Goal: Task Accomplishment & Management: Complete application form

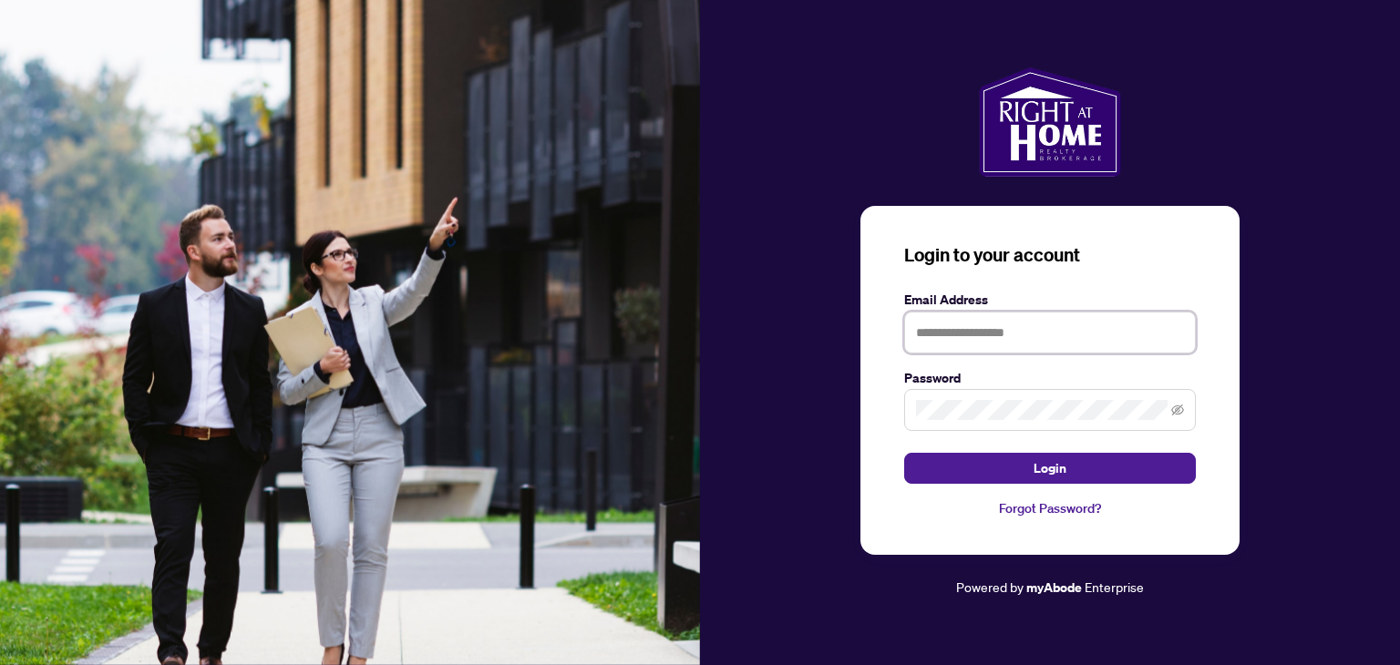
click at [986, 338] on input "text" at bounding box center [1050, 333] width 292 height 42
type input "**********"
click at [904, 453] on button "Login" at bounding box center [1050, 468] width 292 height 31
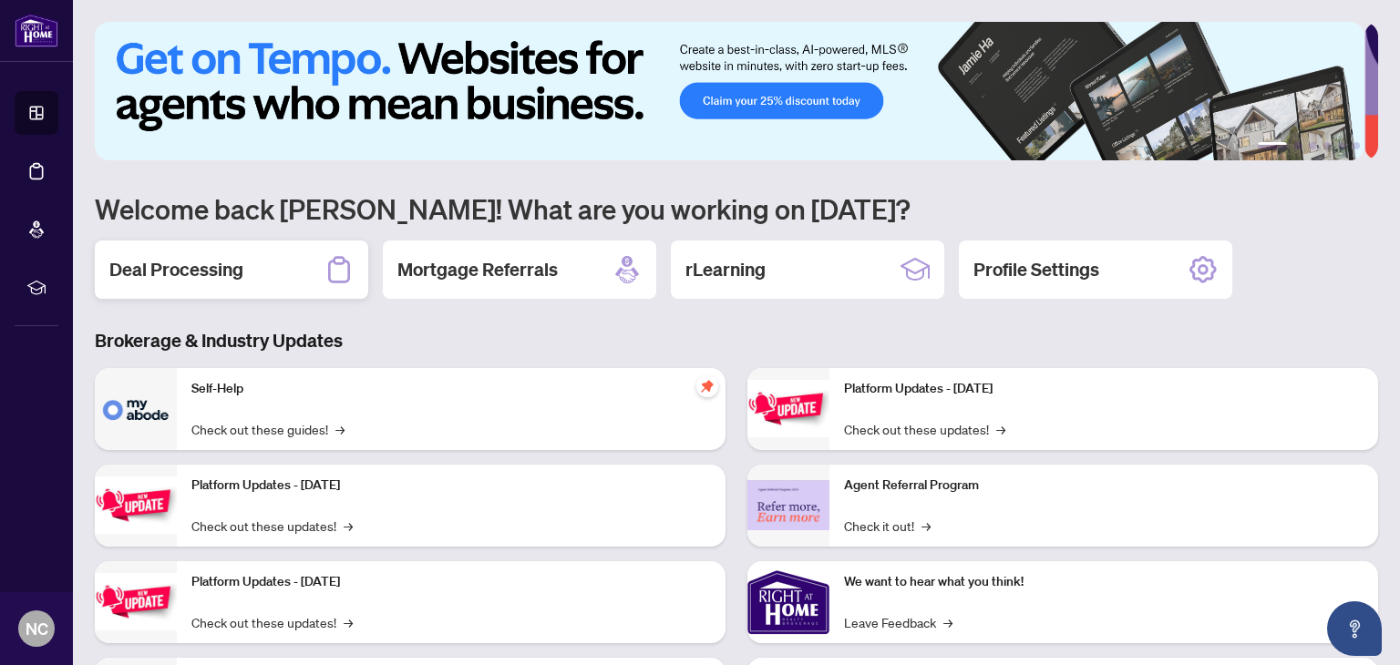
click at [181, 257] on h2 "Deal Processing" at bounding box center [176, 270] width 134 height 26
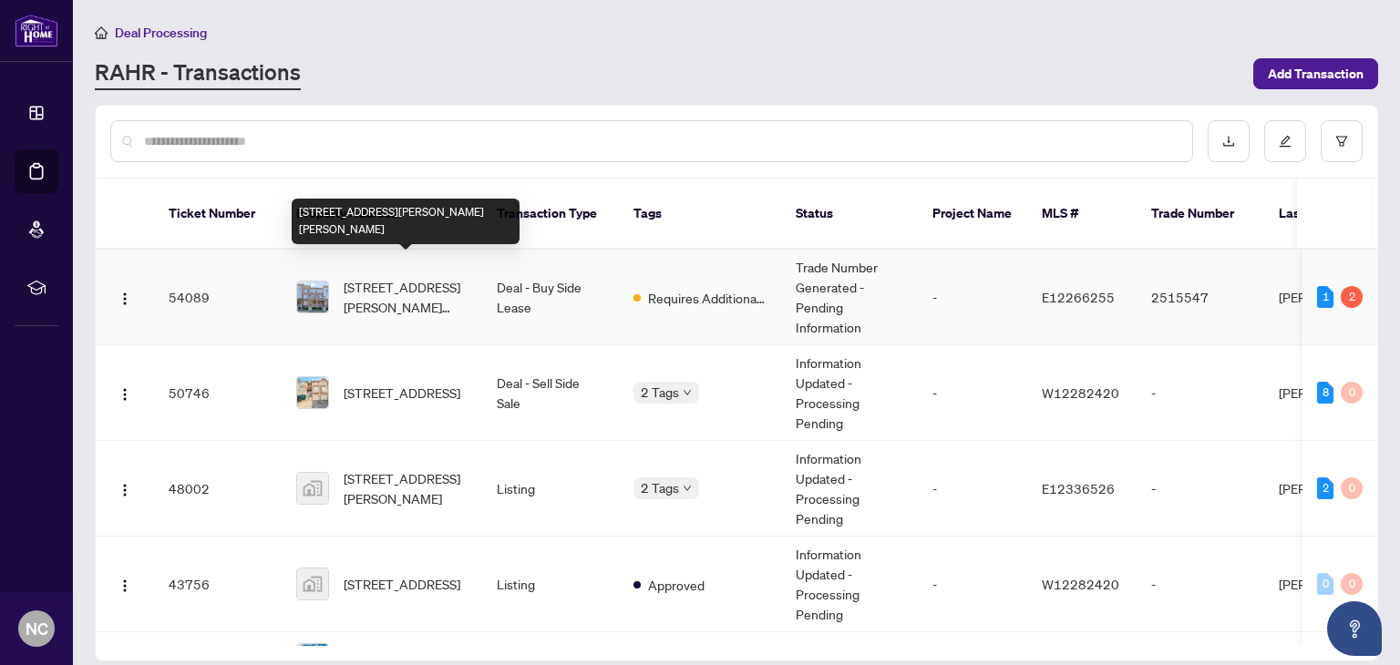
click at [391, 277] on span "[STREET_ADDRESS][PERSON_NAME][PERSON_NAME]" at bounding box center [406, 297] width 124 height 40
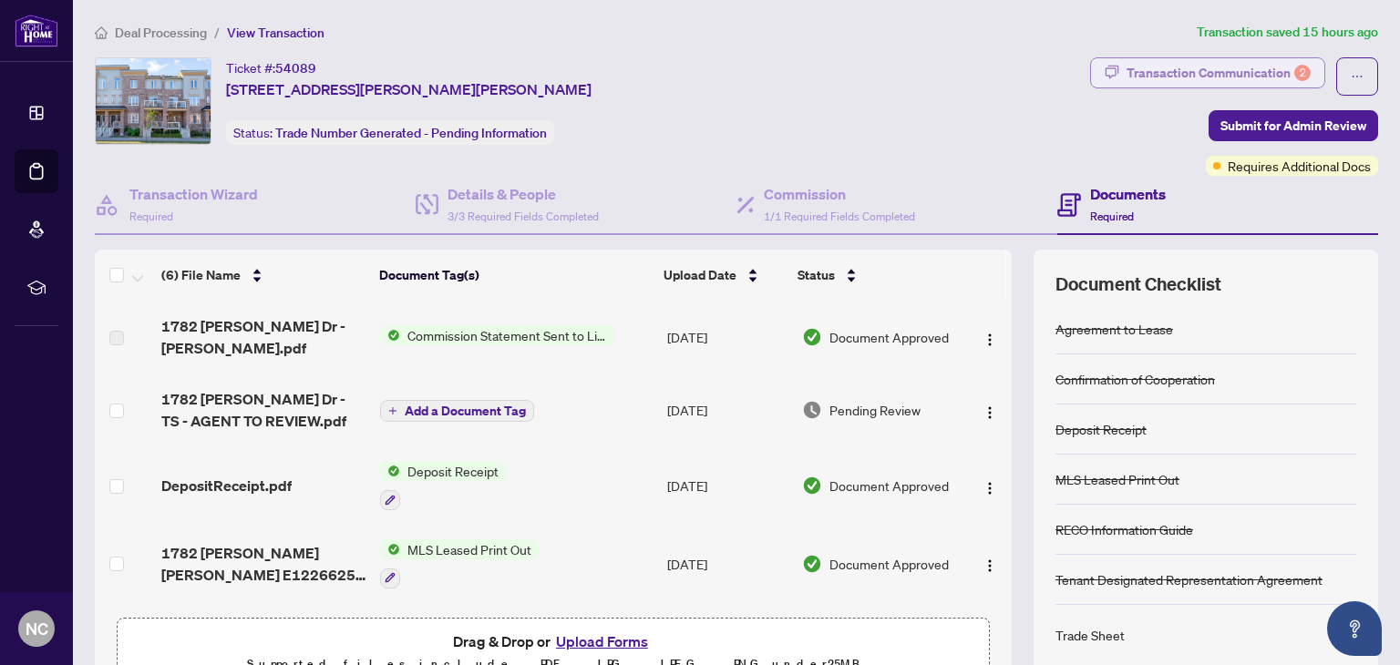
click at [1159, 76] on div "Transaction Communication 2" at bounding box center [1218, 72] width 184 height 29
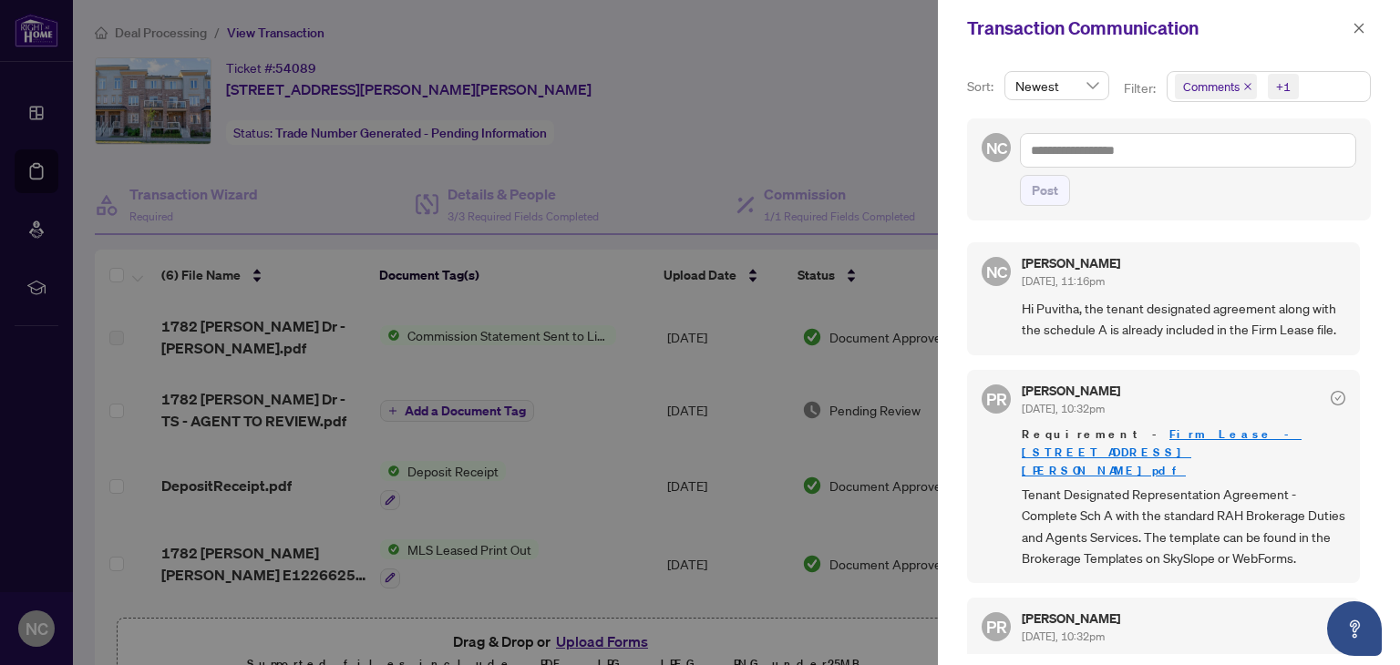
click at [860, 101] on div at bounding box center [700, 332] width 1400 height 665
click at [1364, 22] on icon "close" at bounding box center [1358, 28] width 13 height 13
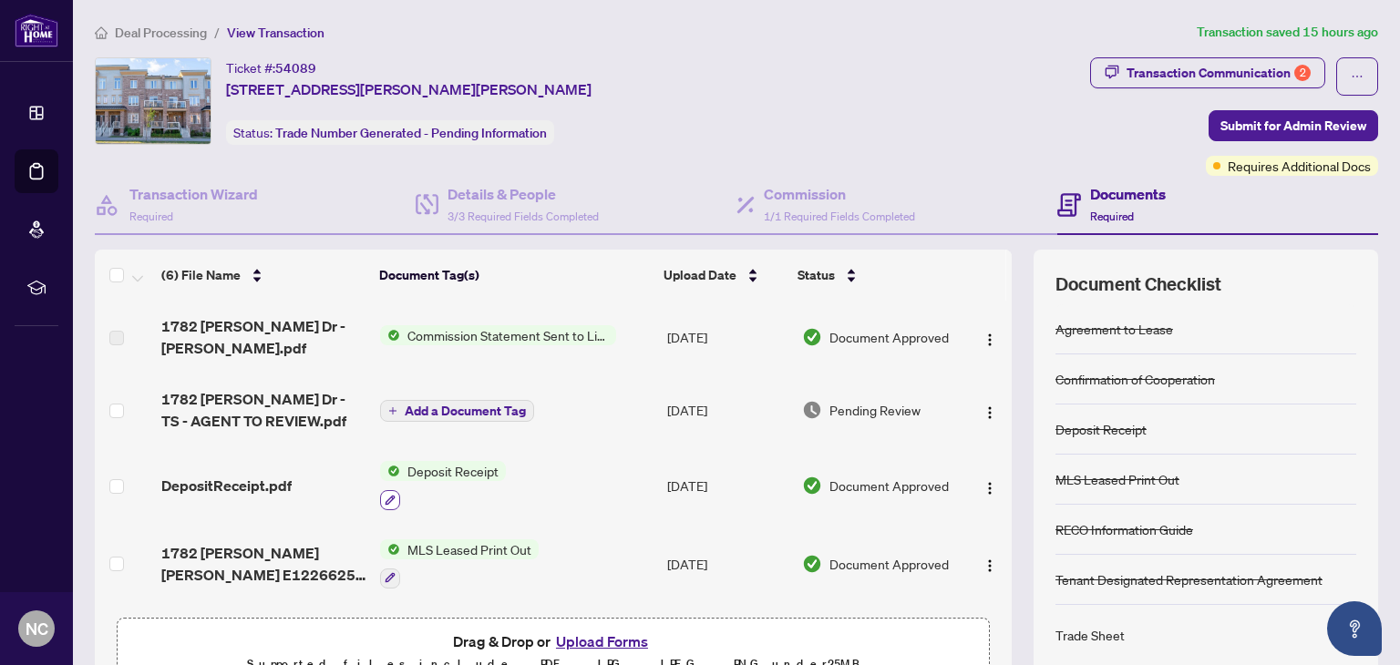
scroll to position [150, 0]
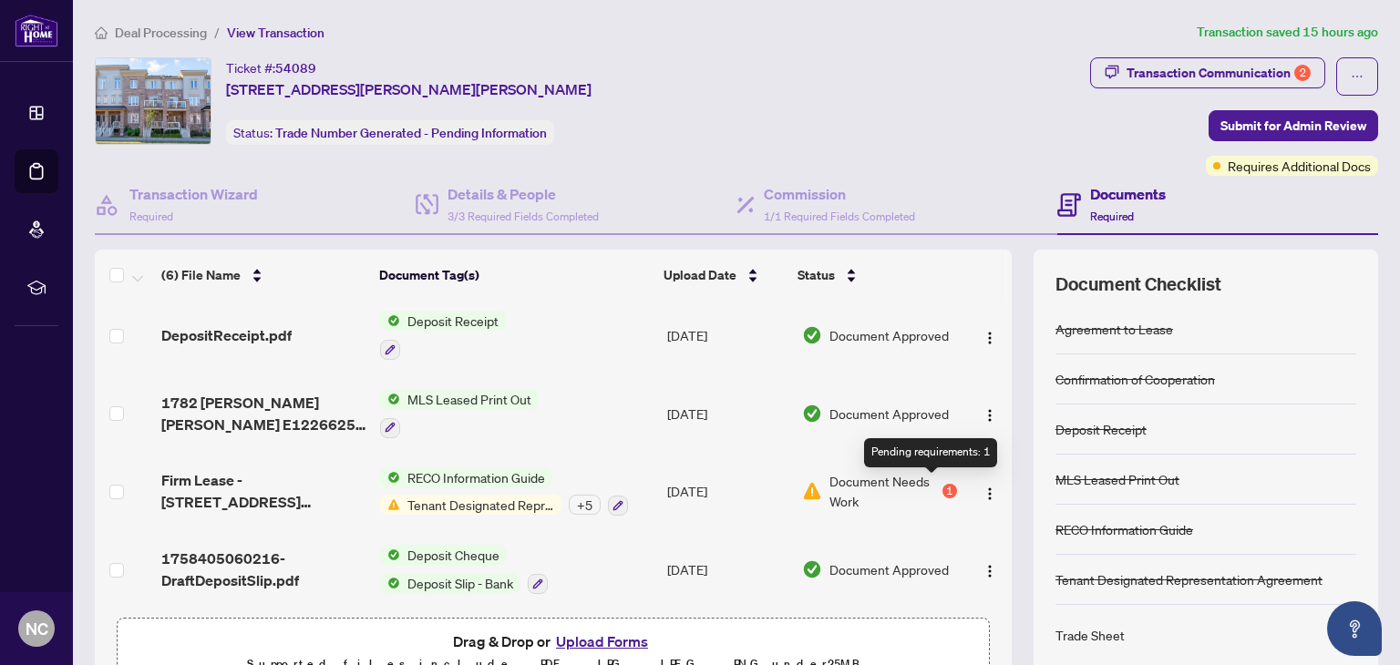
click at [942, 484] on div "1" at bounding box center [949, 491] width 15 height 15
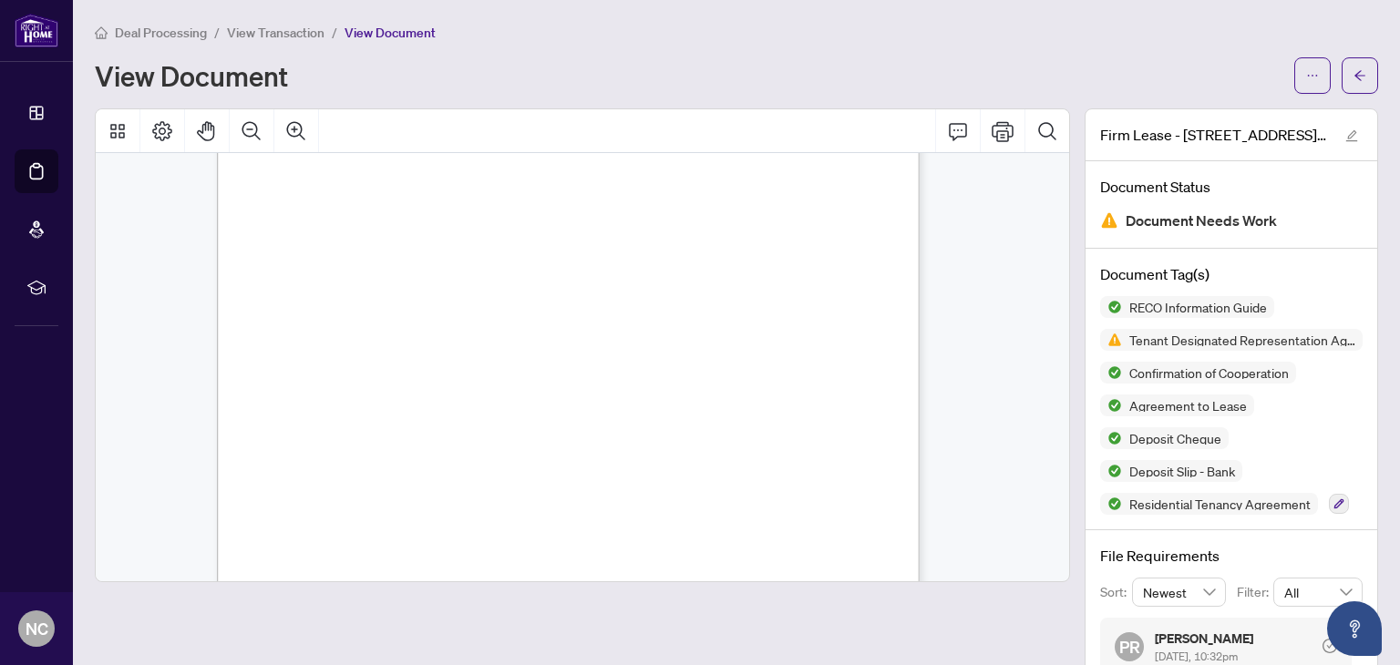
scroll to position [16008, 0]
click at [124, 37] on span "Deal Processing" at bounding box center [161, 33] width 92 height 16
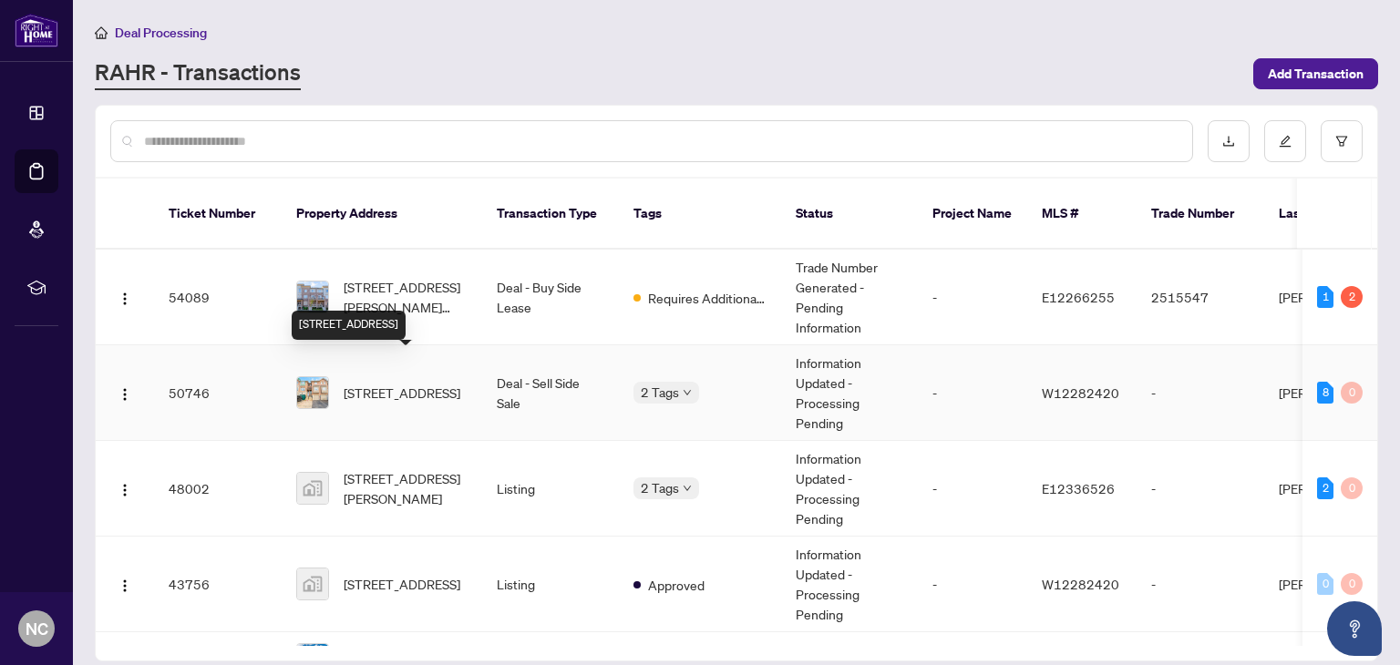
click at [407, 383] on span "[STREET_ADDRESS]" at bounding box center [402, 393] width 117 height 20
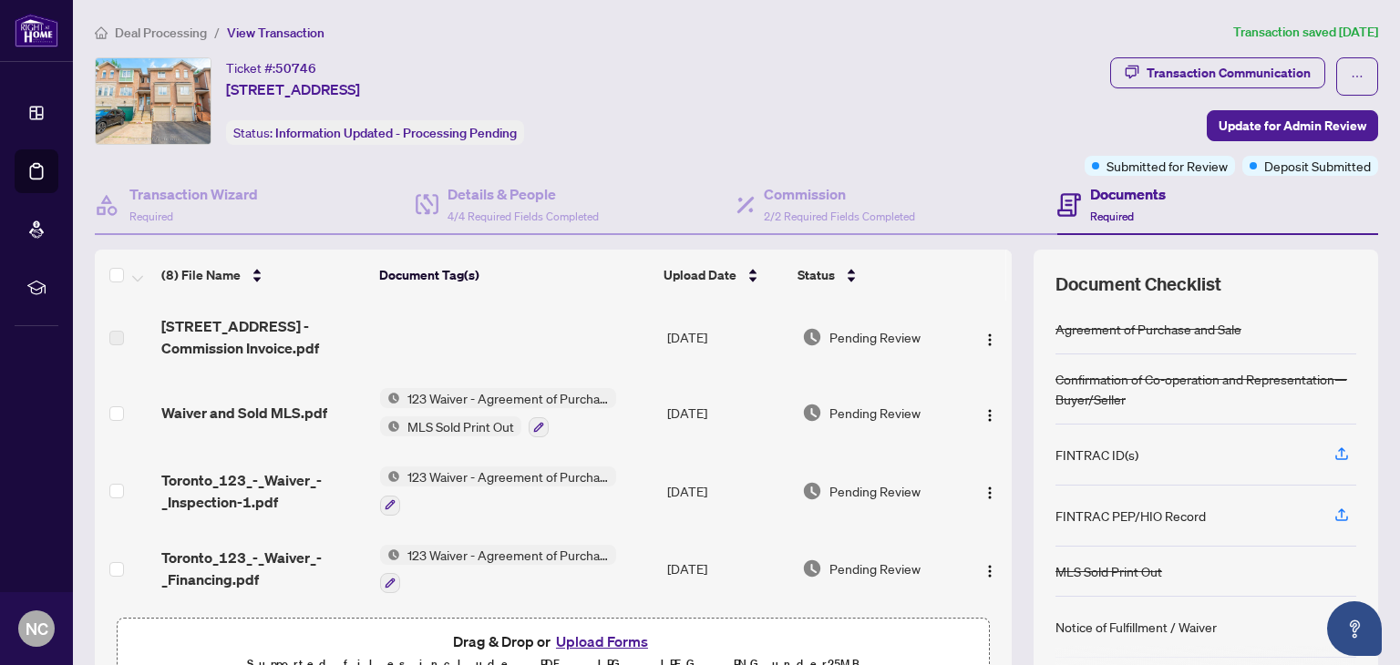
click at [151, 33] on span "Deal Processing" at bounding box center [161, 33] width 92 height 16
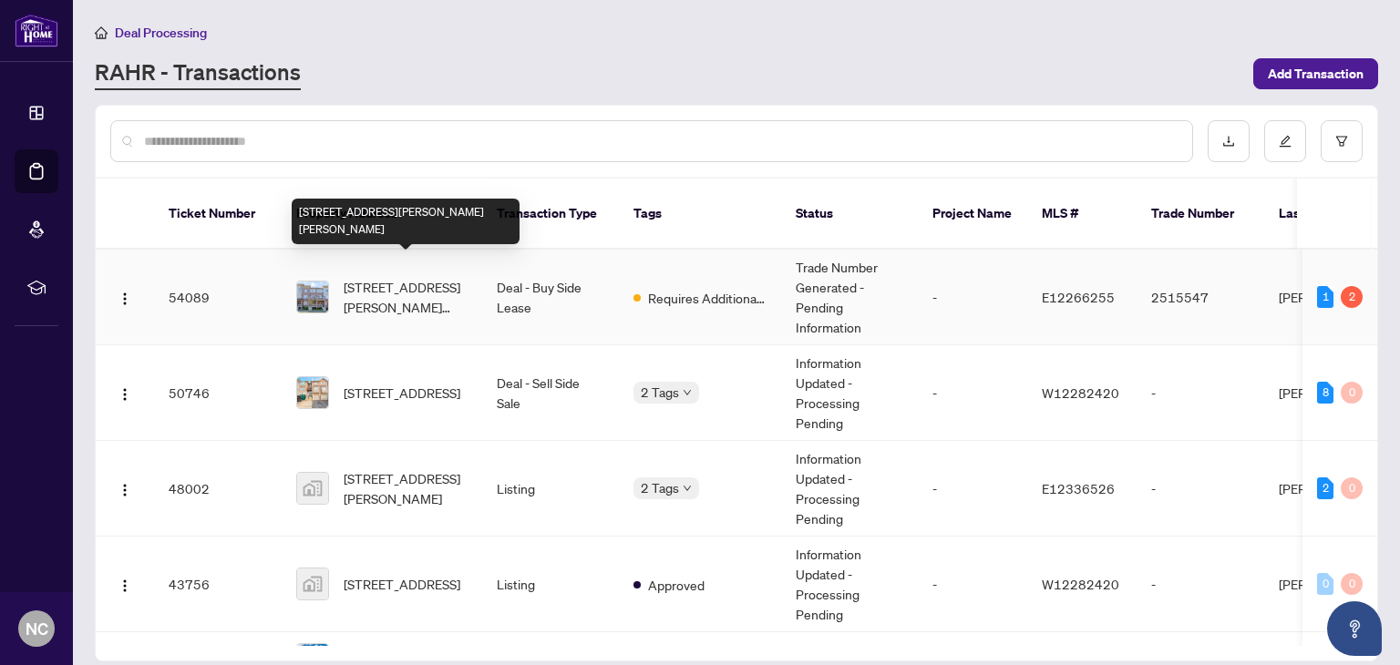
click at [395, 277] on span "[STREET_ADDRESS][PERSON_NAME][PERSON_NAME]" at bounding box center [406, 297] width 124 height 40
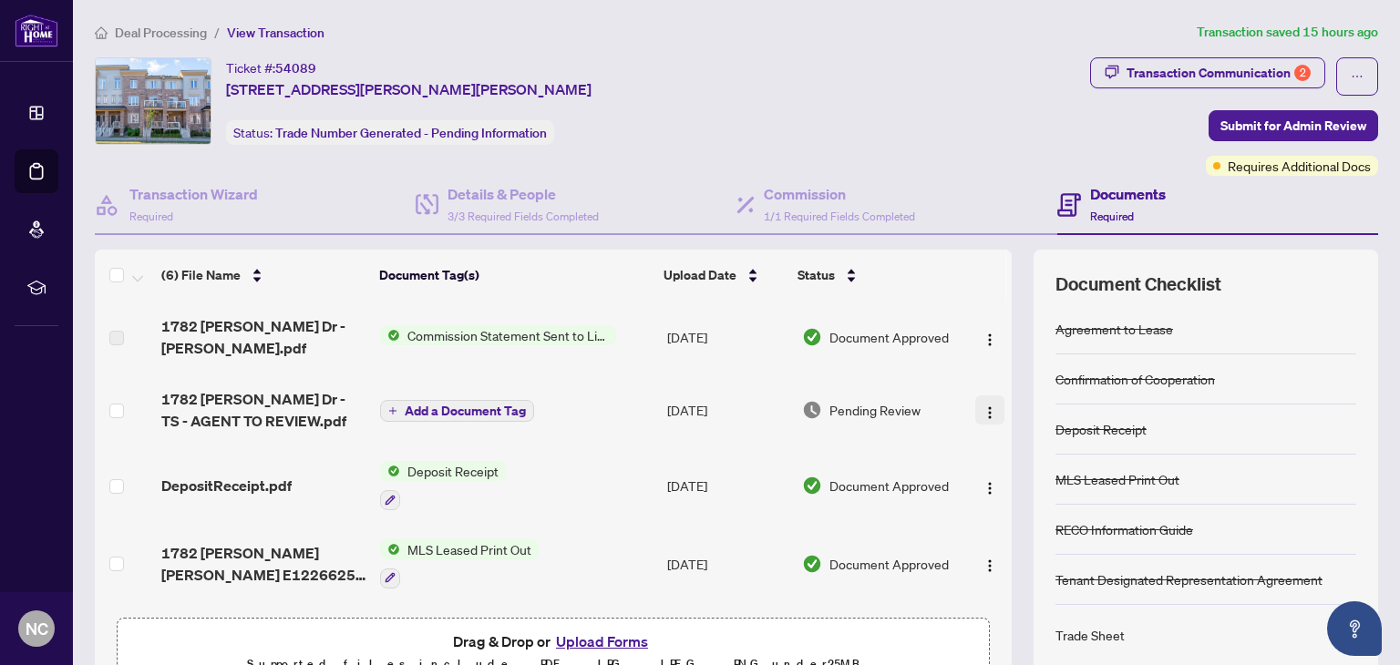
click at [982, 412] on img "button" at bounding box center [989, 413] width 15 height 15
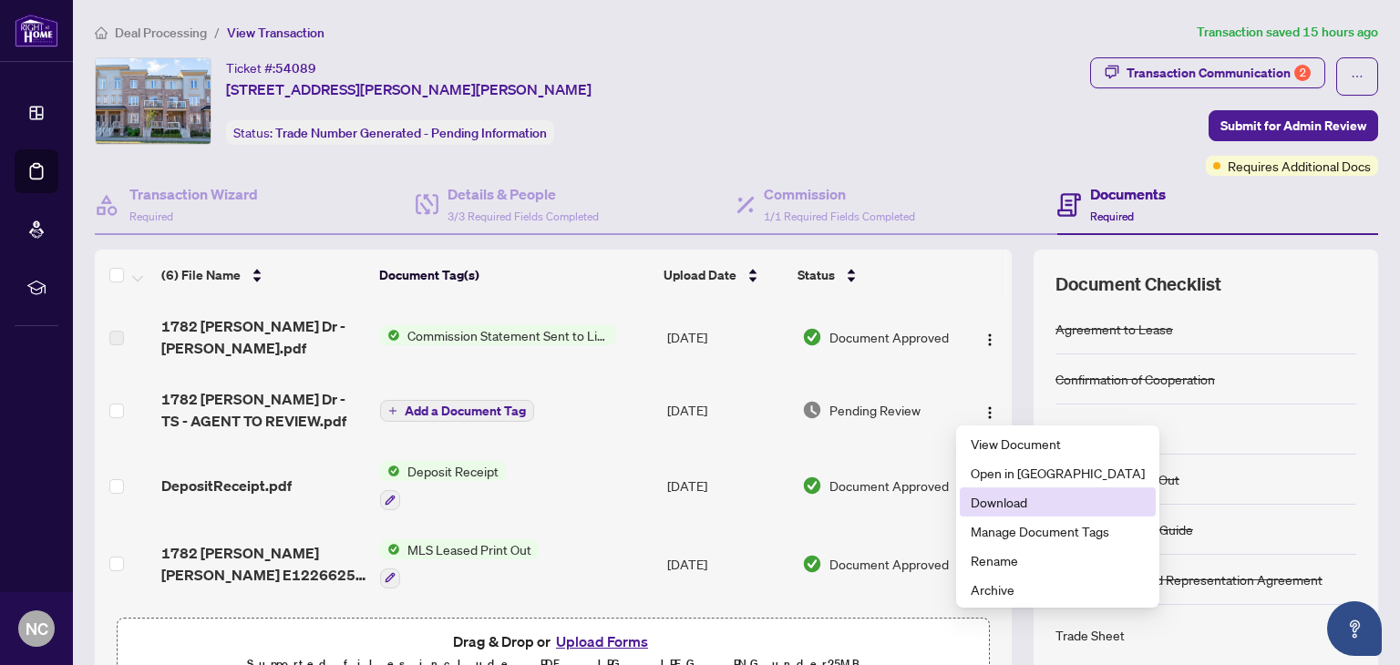
click at [992, 502] on span "Download" at bounding box center [1058, 502] width 174 height 20
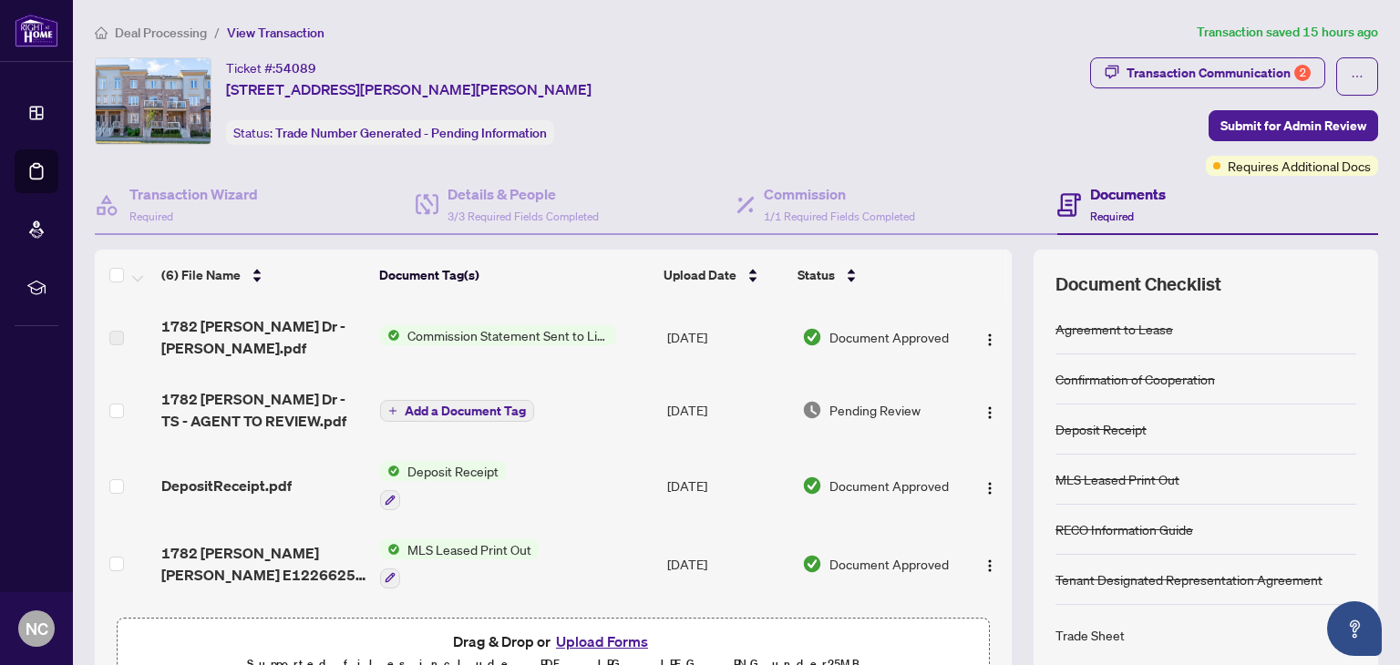
click at [882, 79] on div "Ticket #: 54089 [STREET_ADDRESS][PERSON_NAME][PERSON_NAME] Status: Trade Number…" at bounding box center [589, 100] width 988 height 87
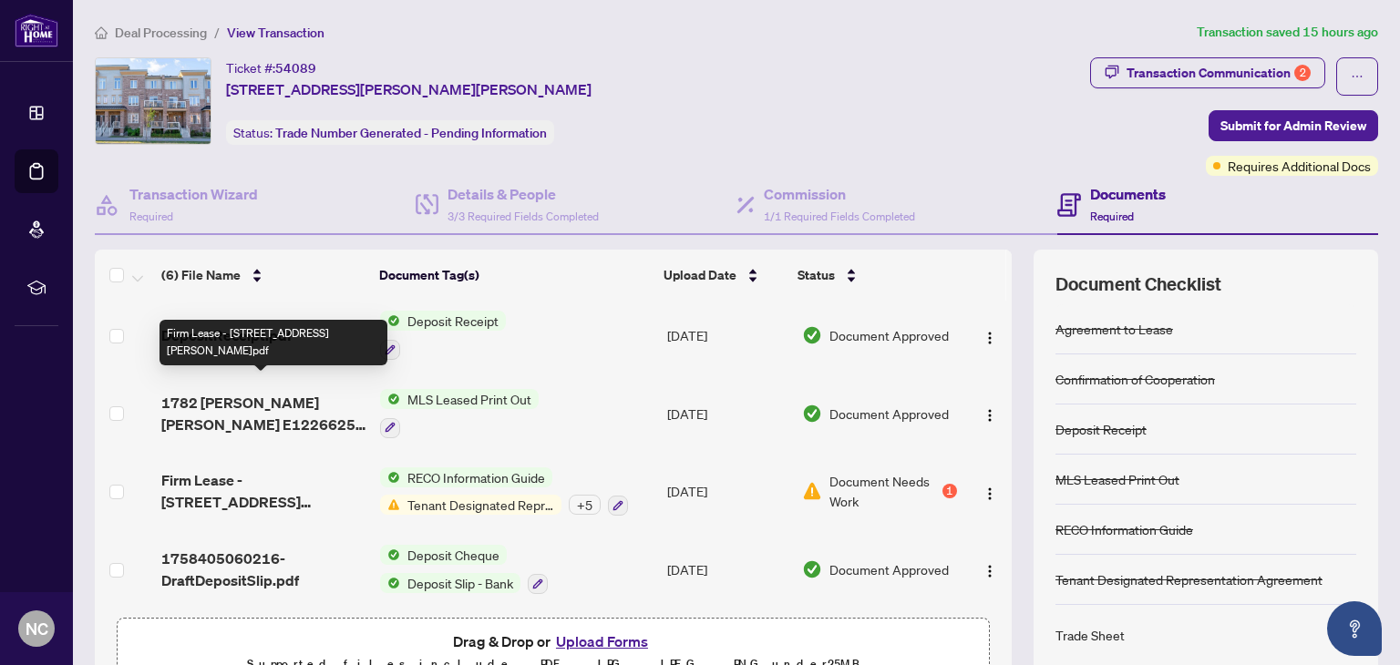
scroll to position [96, 0]
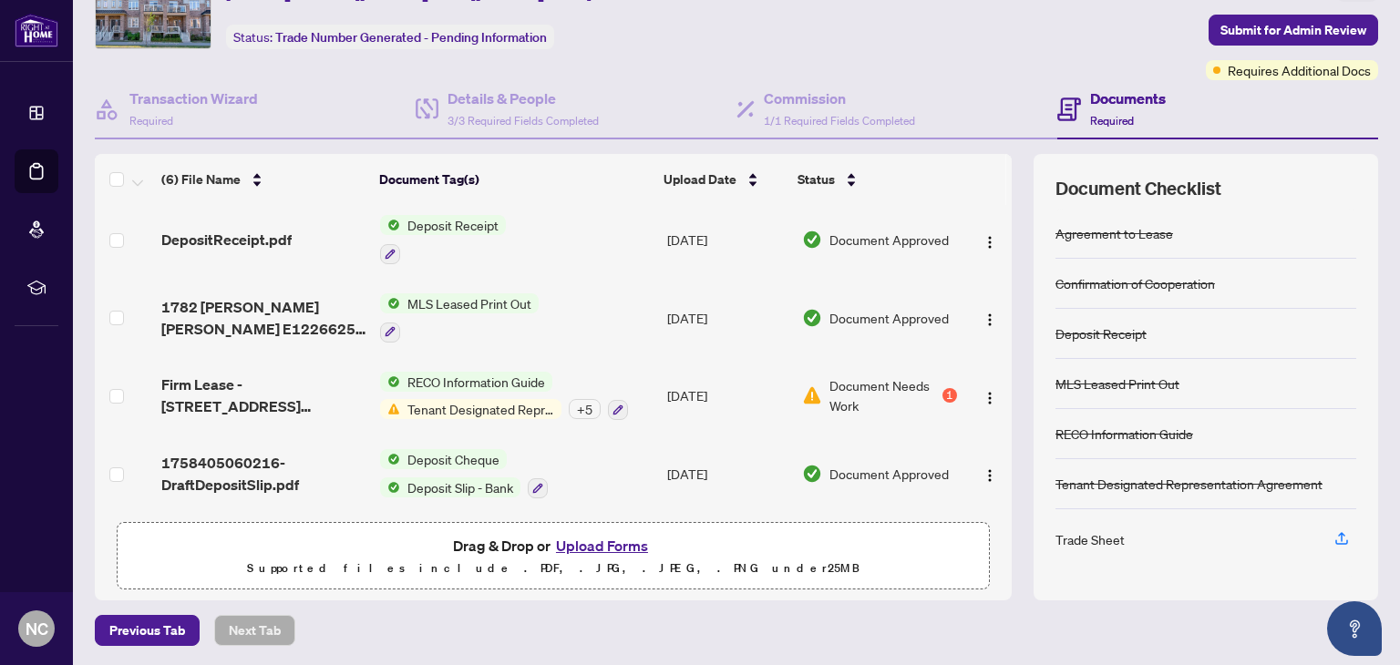
click at [588, 540] on button "Upload Forms" at bounding box center [601, 546] width 103 height 24
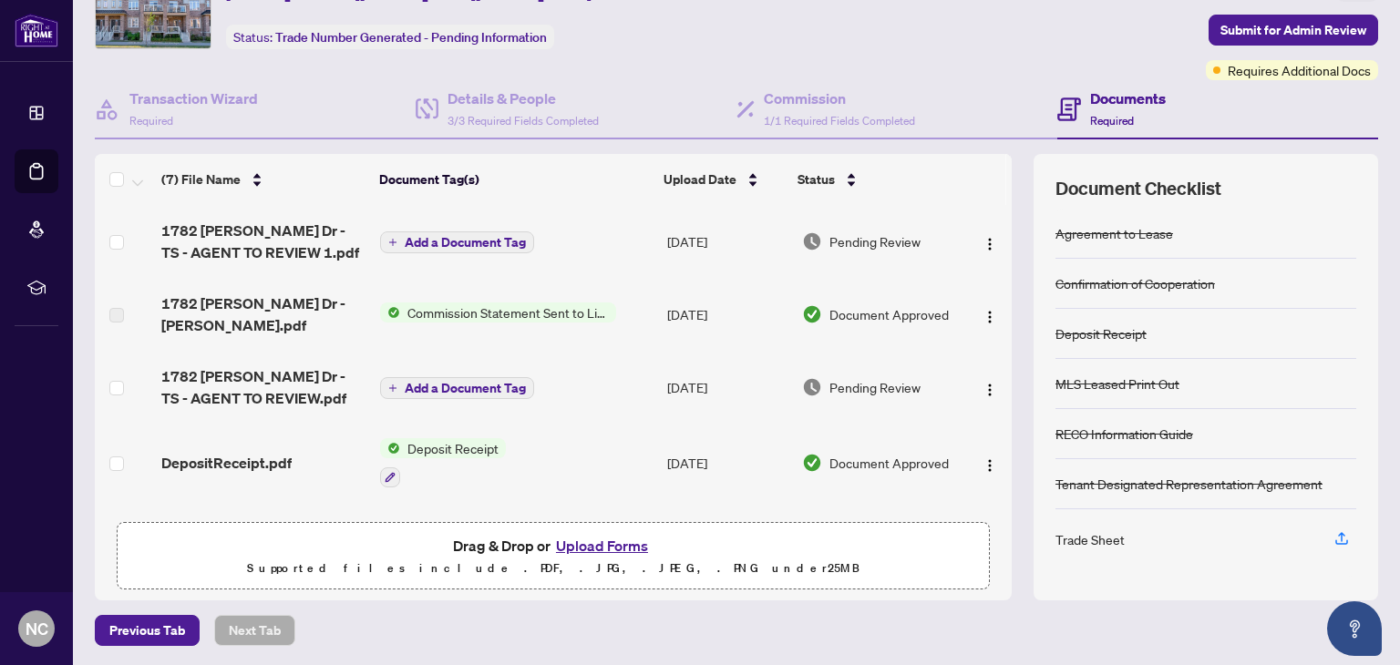
click at [471, 241] on span "Add a Document Tag" at bounding box center [465, 242] width 121 height 13
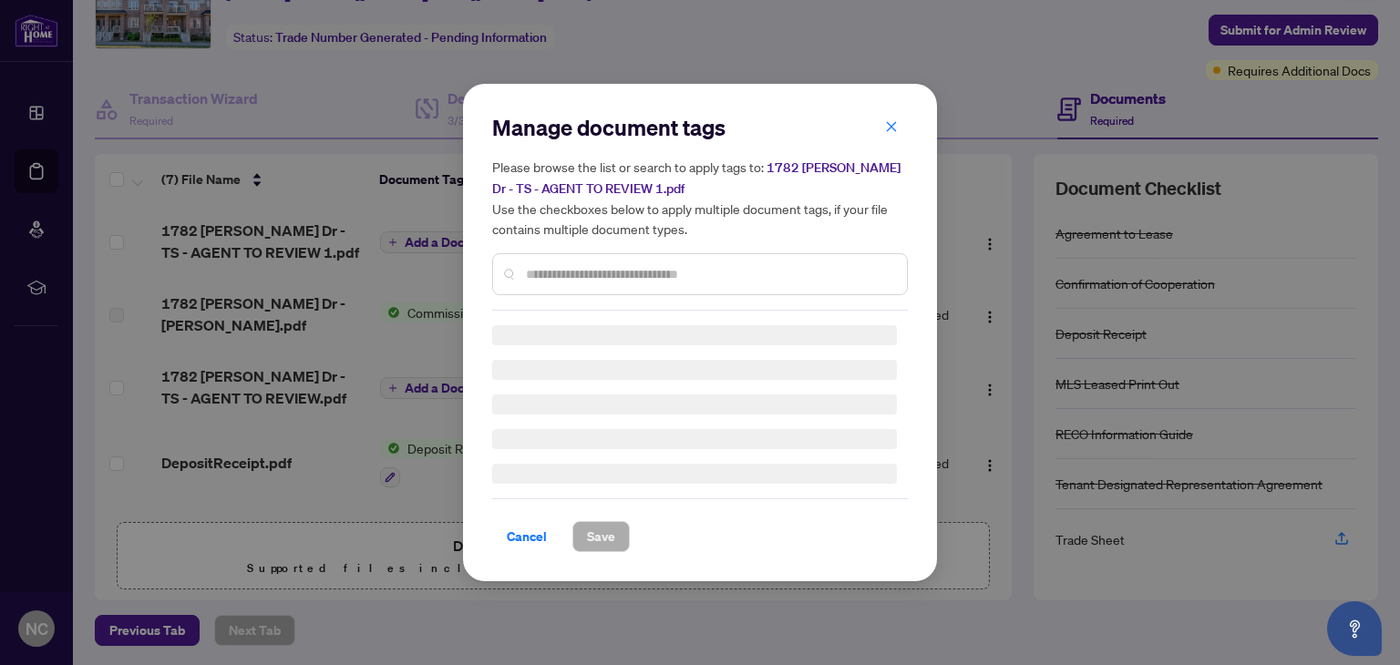
click at [569, 269] on input "text" at bounding box center [709, 274] width 366 height 20
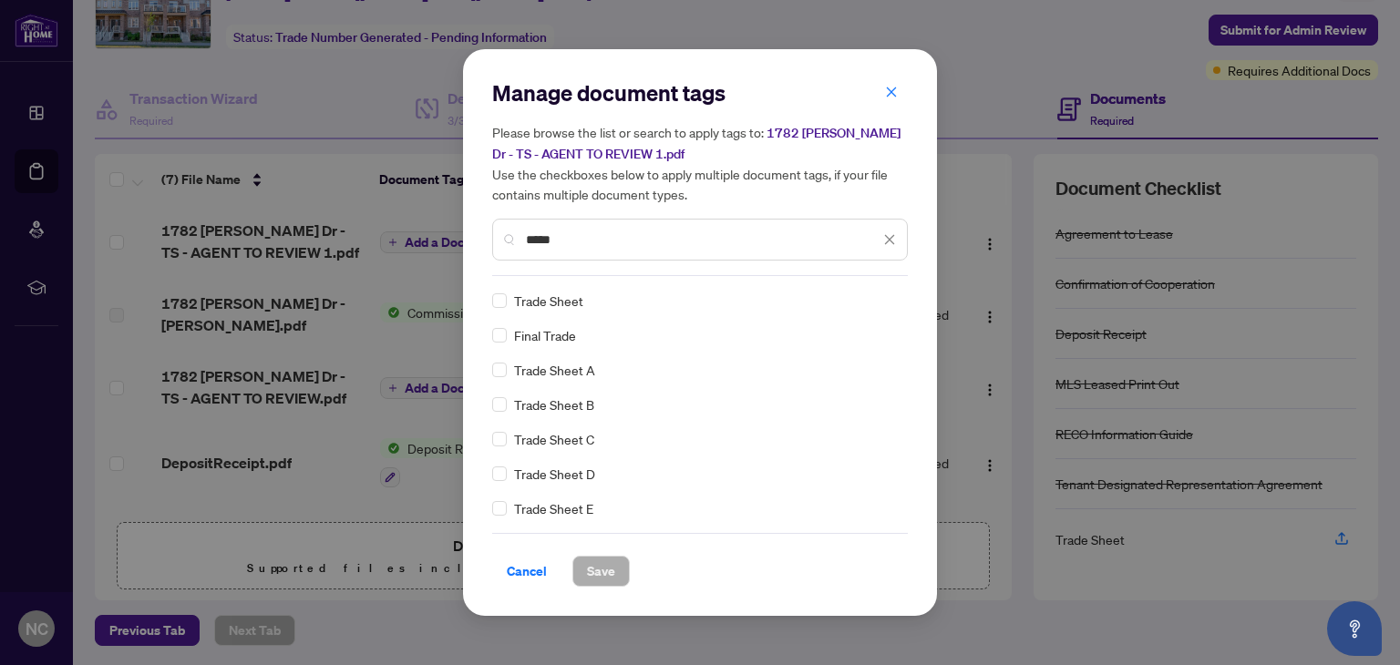
type input "*****"
click at [601, 573] on span "Save" at bounding box center [601, 571] width 28 height 29
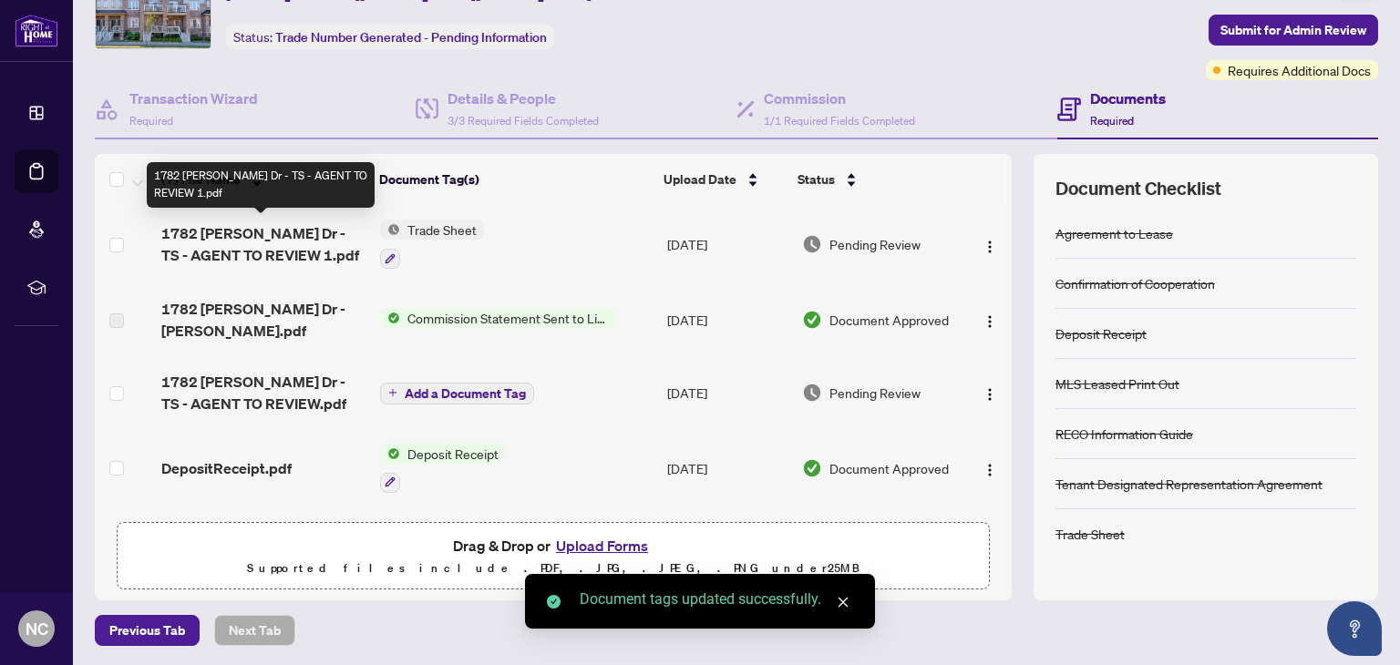
click at [270, 242] on span "1782 [PERSON_NAME] Dr - TS - AGENT TO REVIEW 1.pdf" at bounding box center [263, 244] width 204 height 44
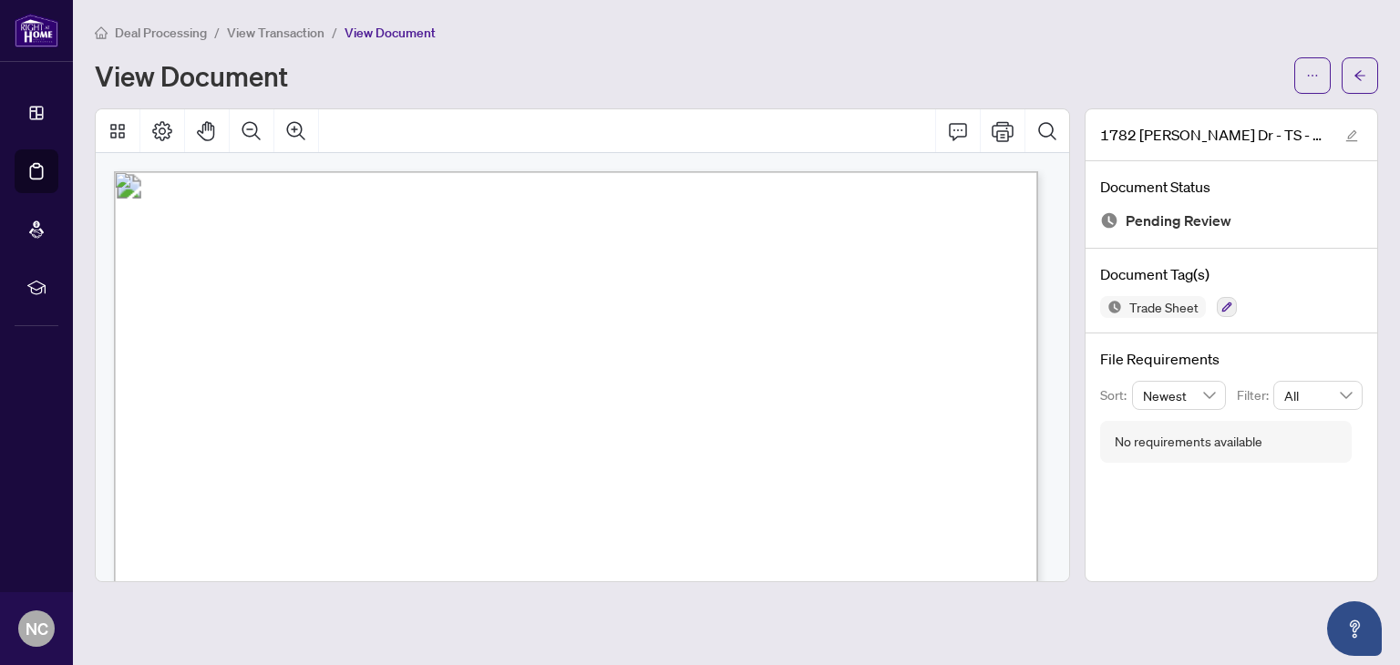
click at [282, 27] on span "View Transaction" at bounding box center [276, 33] width 98 height 16
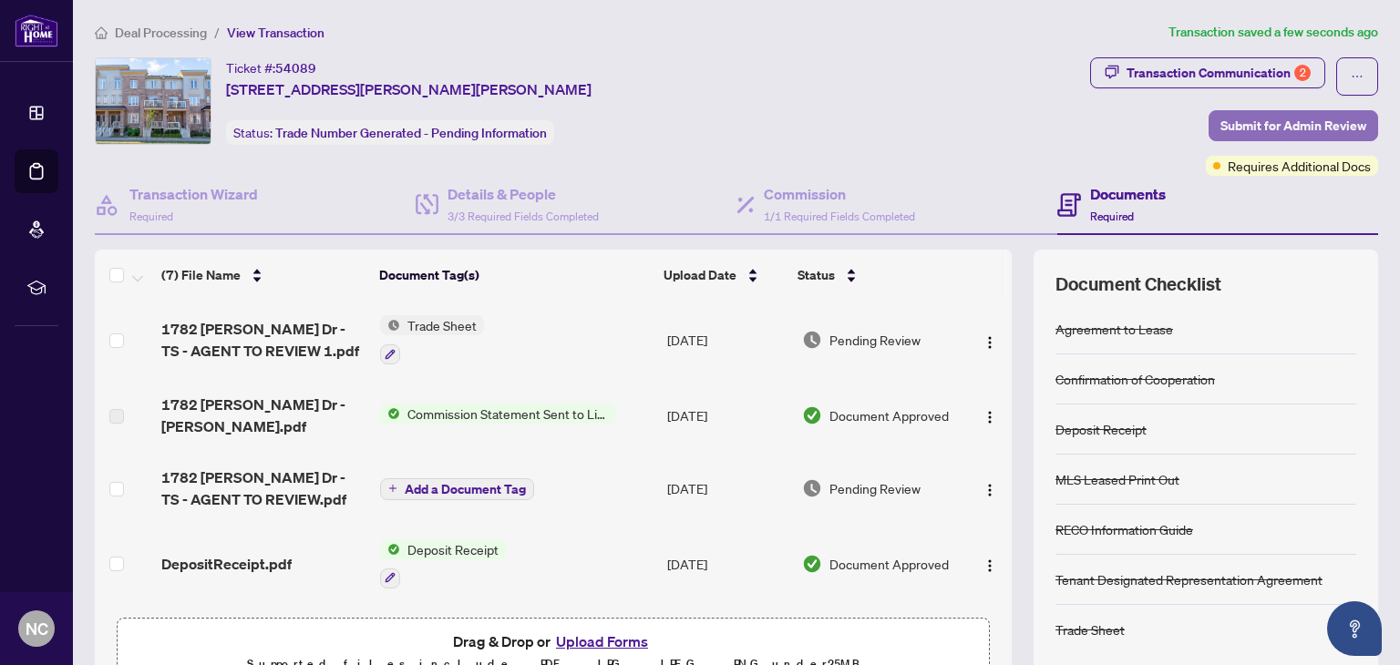
click at [1266, 125] on span "Submit for Admin Review" at bounding box center [1293, 125] width 146 height 29
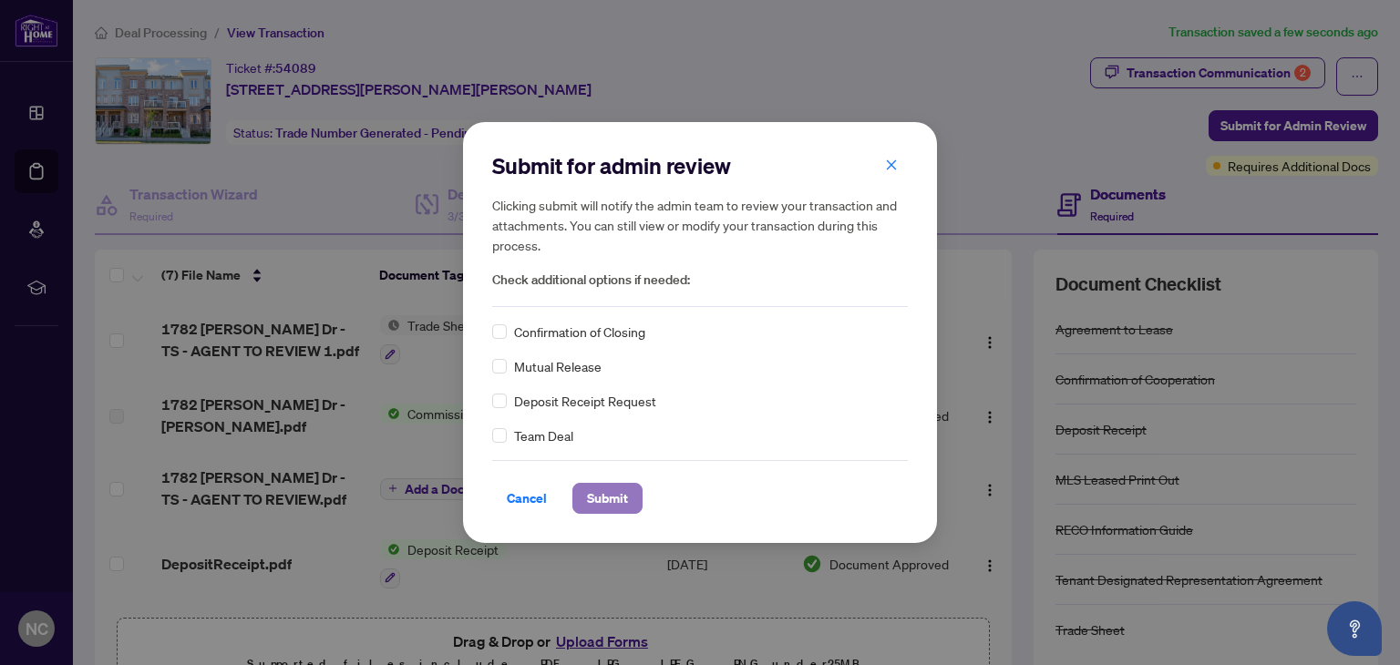
click at [602, 488] on span "Submit" at bounding box center [607, 498] width 41 height 29
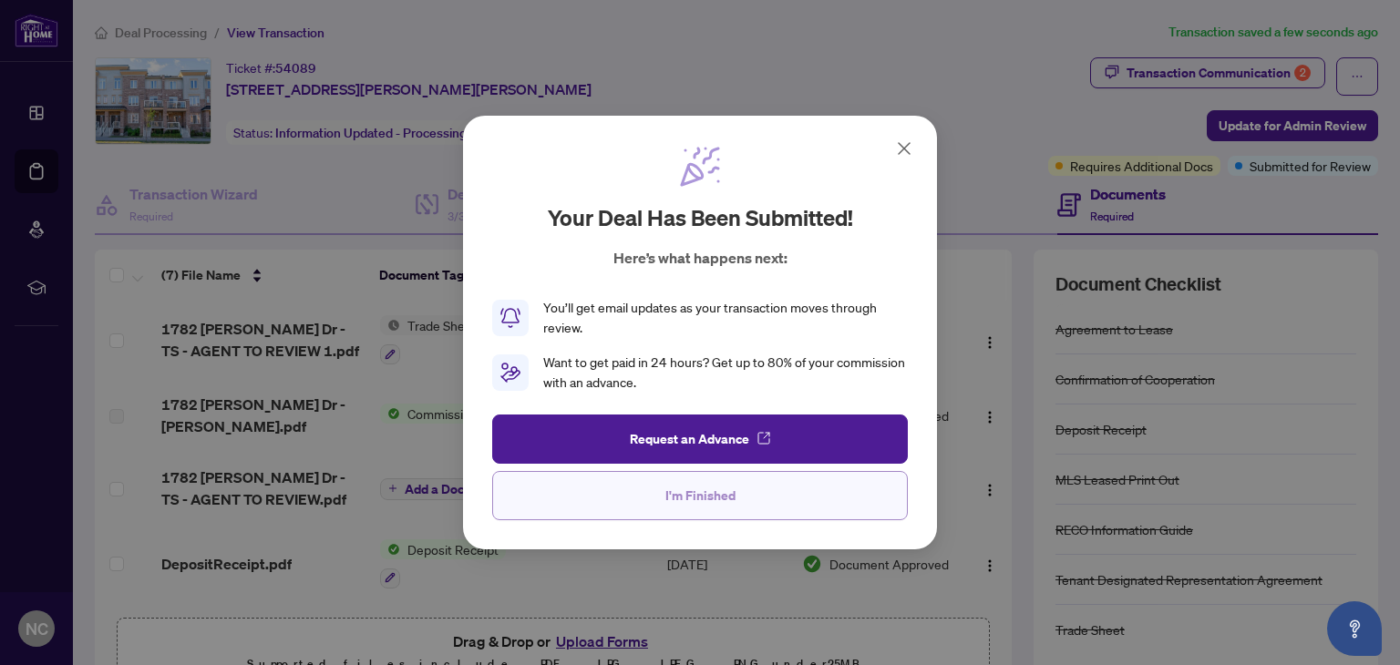
click at [707, 497] on span "I'm Finished" at bounding box center [700, 495] width 70 height 29
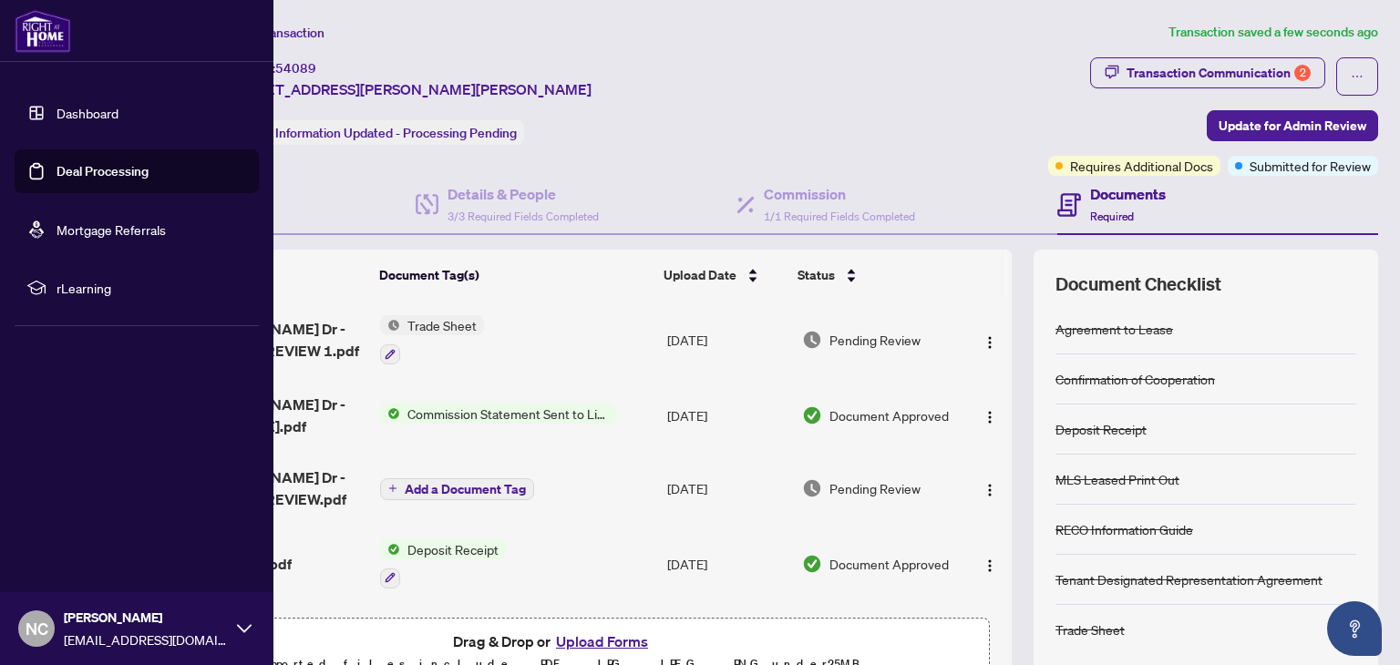
click at [41, 624] on span "NC" at bounding box center [37, 629] width 23 height 26
click at [70, 522] on span "Logout" at bounding box center [73, 520] width 41 height 29
